Goal: Register for event/course

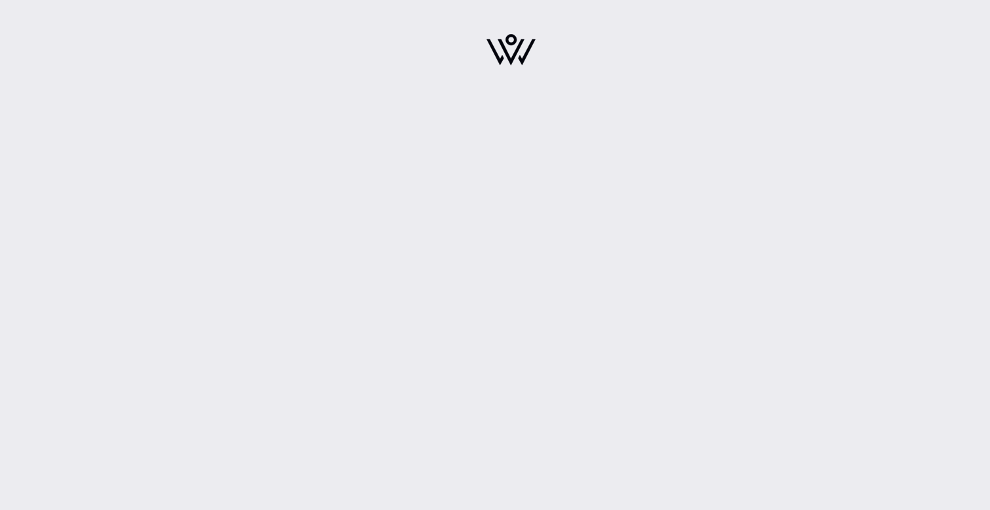
click at [511, 53] on img at bounding box center [511, 49] width 49 height 31
click at [515, 47] on img at bounding box center [511, 49] width 49 height 31
